Goal: Task Accomplishment & Management: Use online tool/utility

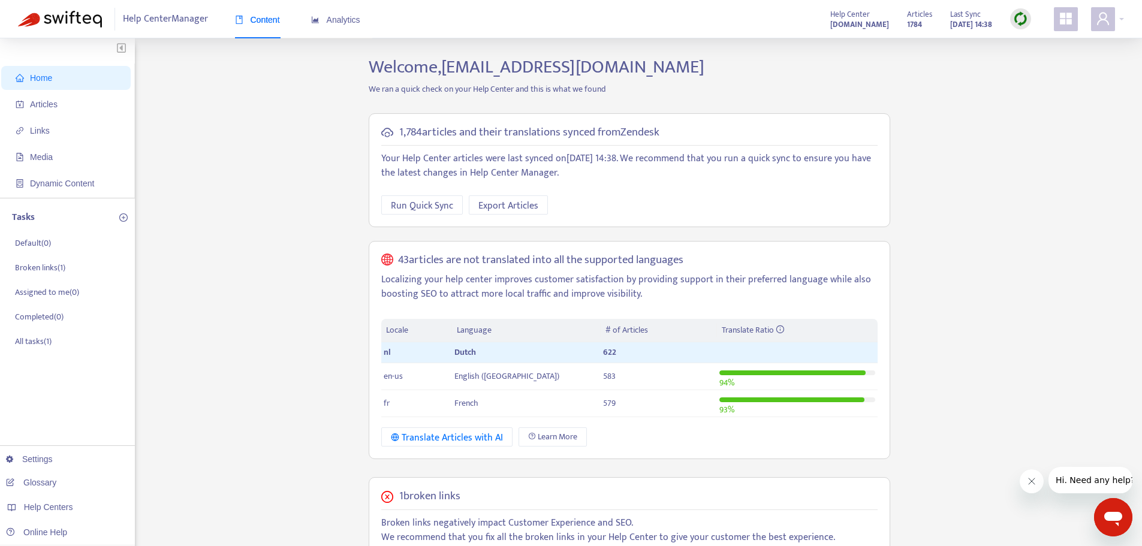
click at [1018, 19] on img at bounding box center [1020, 18] width 15 height 15
click at [1048, 64] on link "Full Sync" at bounding box center [1041, 63] width 43 height 14
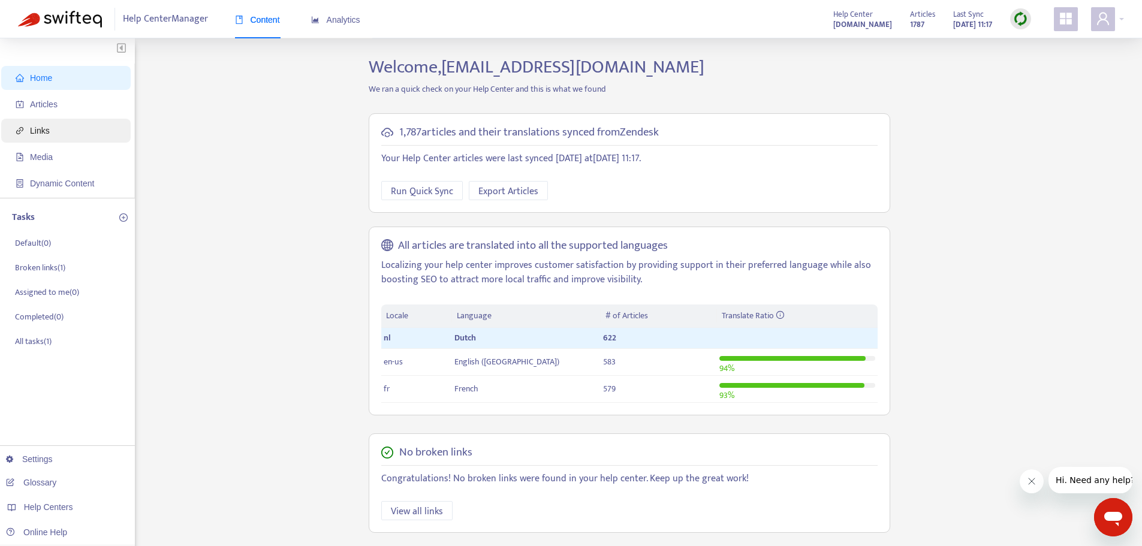
click at [52, 130] on span "Links" at bounding box center [69, 131] width 106 height 24
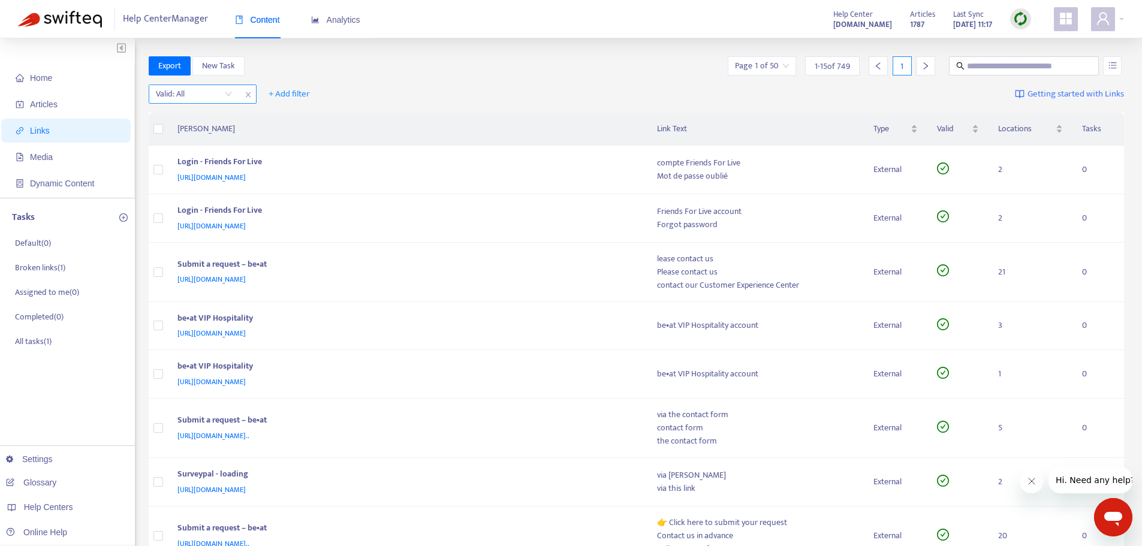
click at [230, 92] on input "search" at bounding box center [194, 94] width 76 height 18
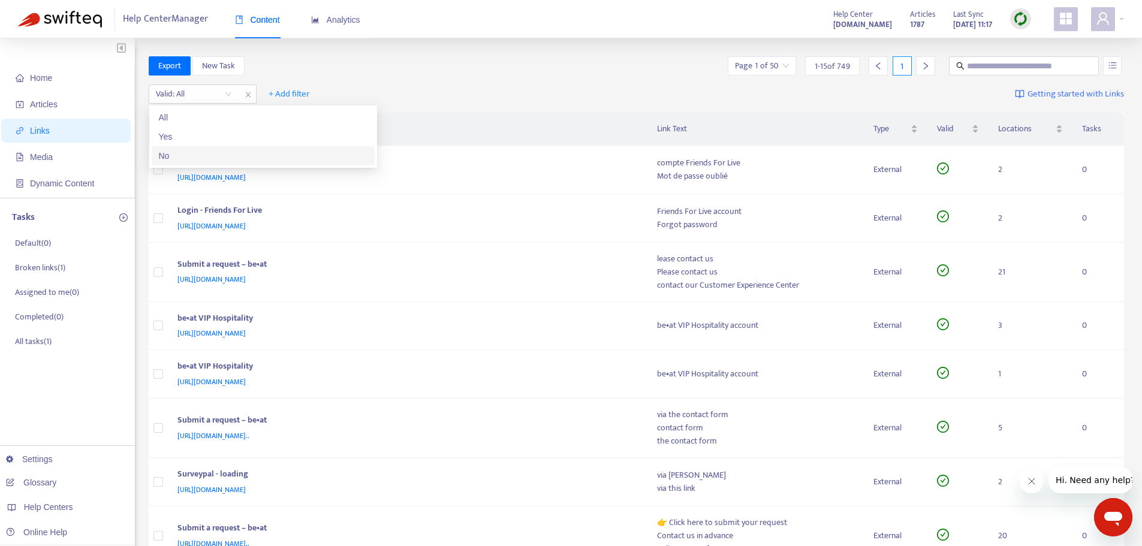
click at [201, 151] on div "No" at bounding box center [263, 155] width 209 height 13
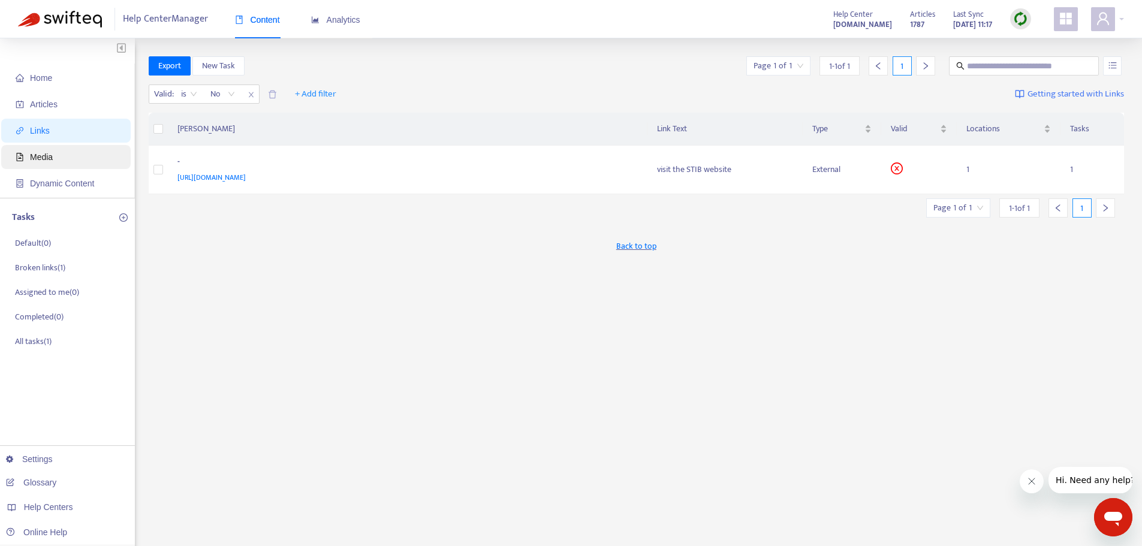
click at [42, 146] on span "Media" at bounding box center [69, 157] width 106 height 24
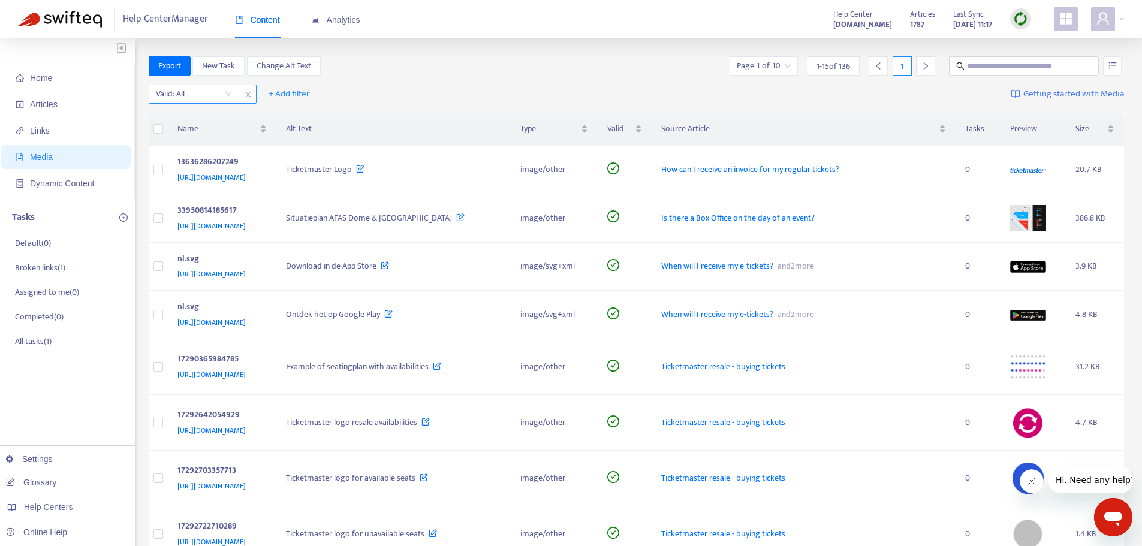
click at [231, 97] on input "search" at bounding box center [194, 94] width 76 height 18
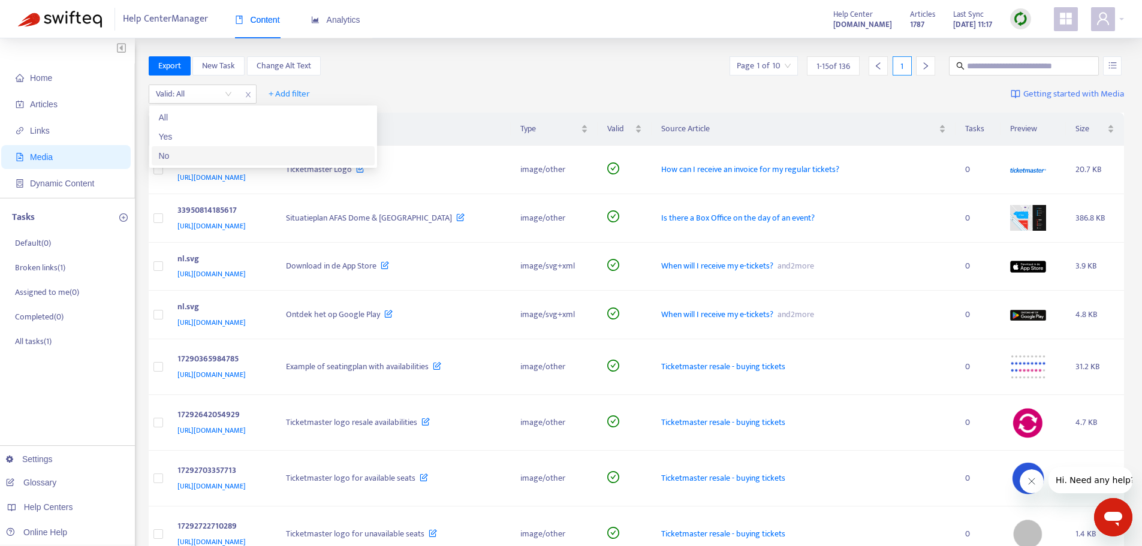
click at [228, 148] on div "No" at bounding box center [263, 155] width 223 height 19
